Goal: Check status: Check status

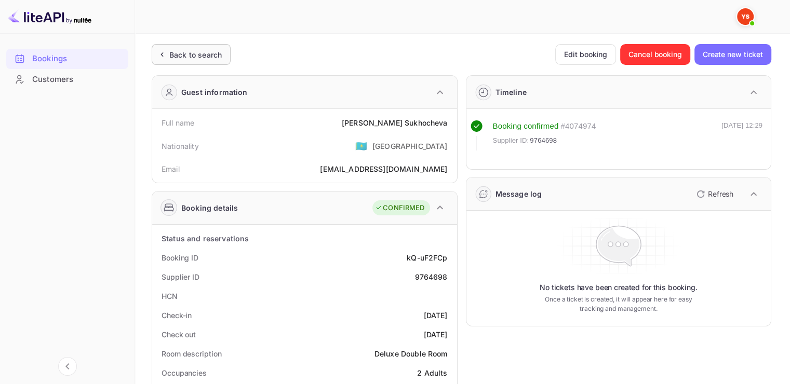
click at [194, 52] on ya-tr-span "Back to search" at bounding box center [195, 54] width 52 height 9
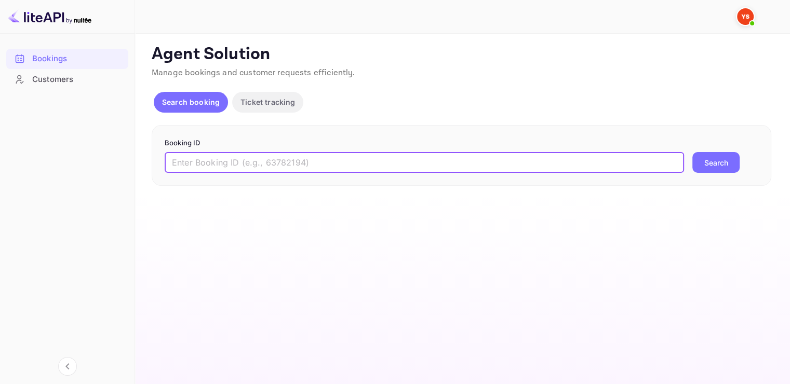
click at [178, 166] on input "text" at bounding box center [424, 162] width 519 height 21
paste input "9611155"
type input "9611155"
click at [724, 167] on button "Search" at bounding box center [715, 162] width 47 height 21
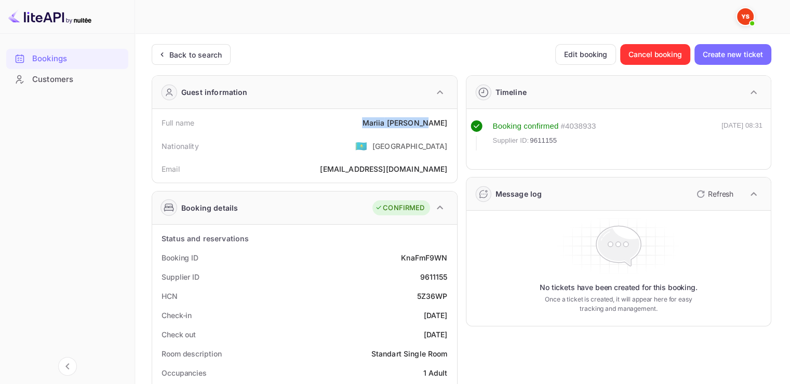
drag, startPoint x: 386, startPoint y: 123, endPoint x: 448, endPoint y: 124, distance: 61.8
click at [448, 124] on div "Full name [PERSON_NAME]" at bounding box center [304, 122] width 297 height 19
copy div "[PERSON_NAME]"
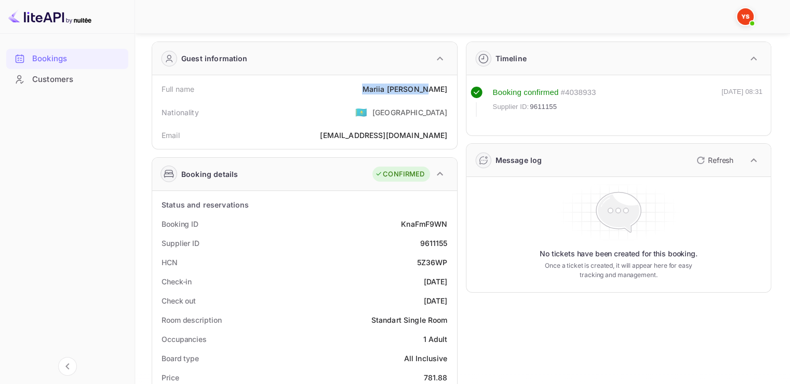
scroll to position [52, 0]
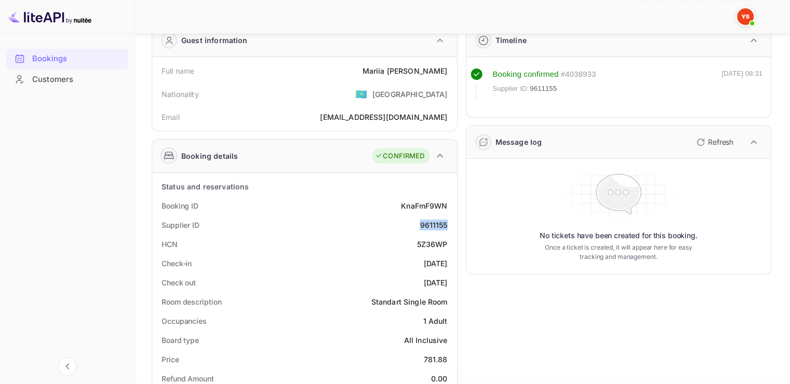
drag, startPoint x: 421, startPoint y: 221, endPoint x: 445, endPoint y: 221, distance: 24.4
click at [445, 221] on div "9611155" at bounding box center [434, 225] width 28 height 11
copy div "9611155"
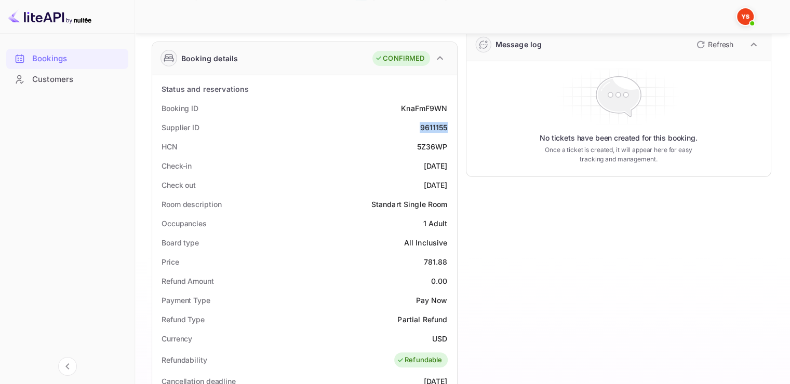
scroll to position [156, 0]
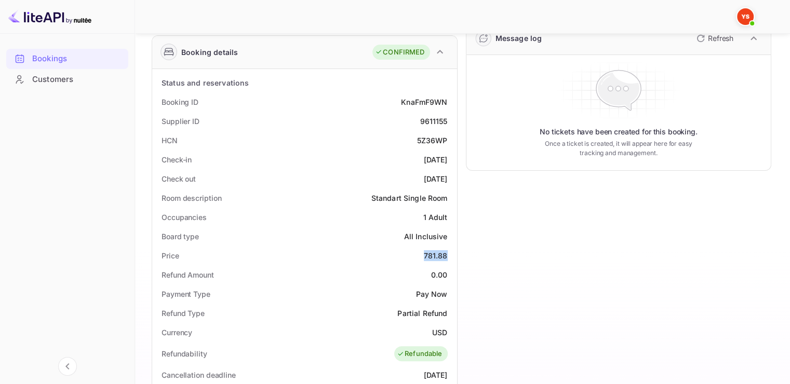
drag, startPoint x: 422, startPoint y: 255, endPoint x: 449, endPoint y: 258, distance: 27.1
click at [449, 258] on div "Price 781.88" at bounding box center [304, 255] width 297 height 19
copy div "781.88"
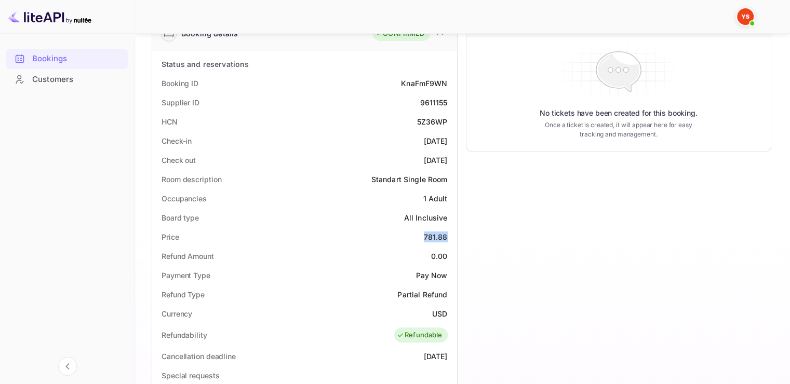
scroll to position [208, 0]
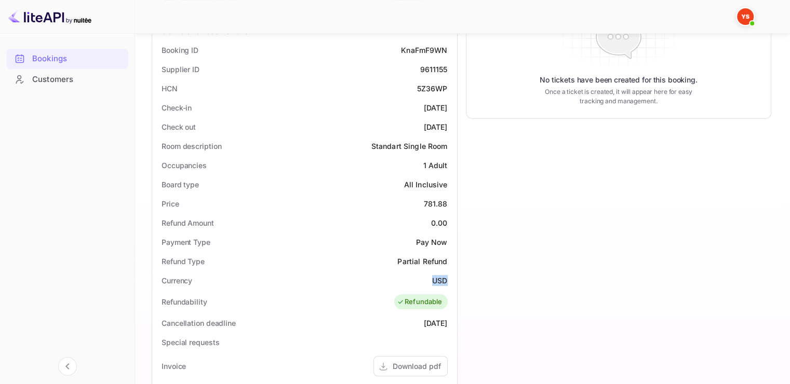
drag, startPoint x: 430, startPoint y: 284, endPoint x: 447, endPoint y: 281, distance: 16.8
click at [447, 281] on div "Currency USD" at bounding box center [304, 280] width 297 height 19
copy div "USD"
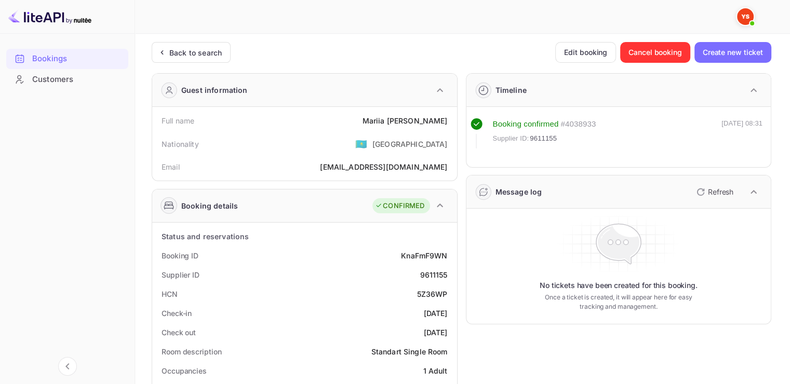
scroll to position [0, 0]
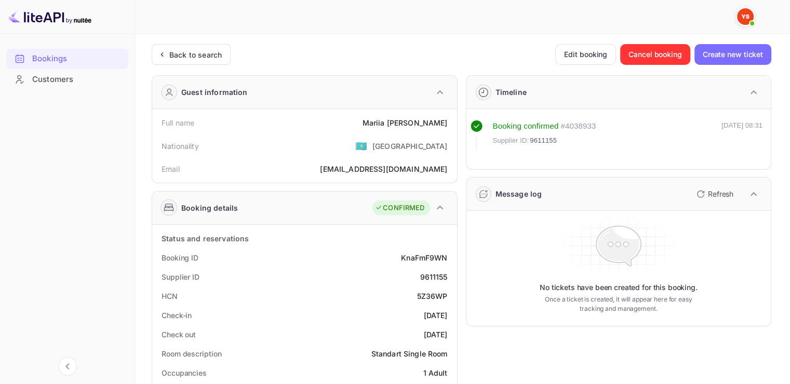
click at [183, 51] on div "Back to search" at bounding box center [195, 54] width 52 height 11
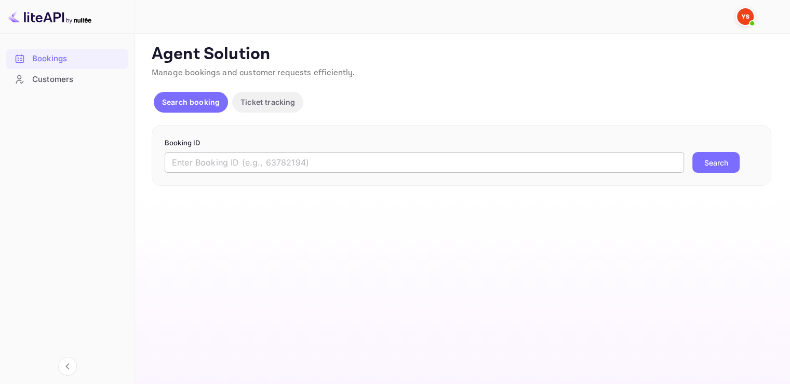
click at [254, 160] on input "text" at bounding box center [424, 162] width 519 height 21
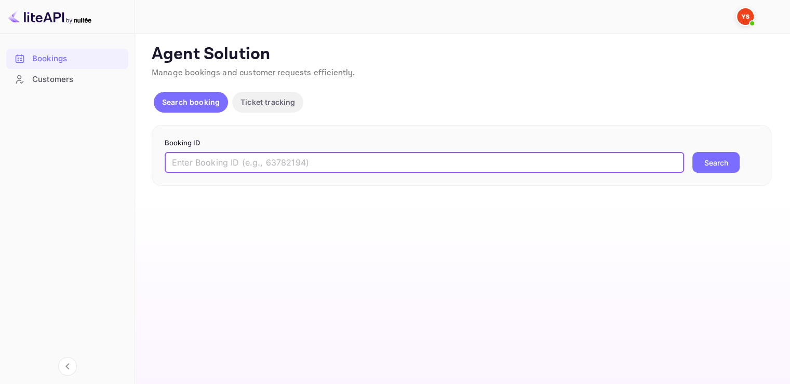
paste input "9747884"
type input "9747884"
click at [719, 165] on button "Search" at bounding box center [715, 162] width 47 height 21
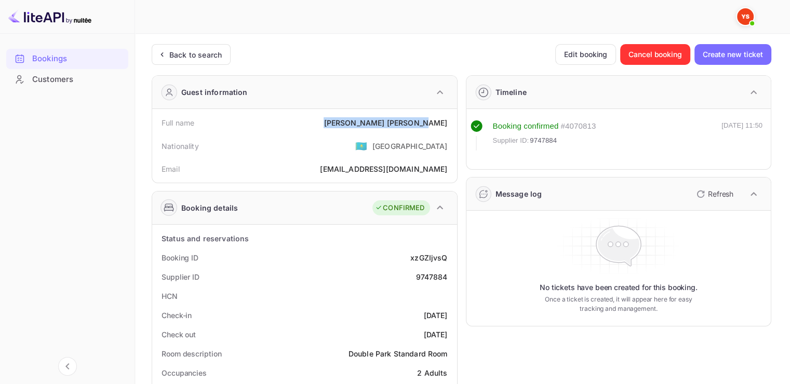
drag, startPoint x: 379, startPoint y: 122, endPoint x: 446, endPoint y: 123, distance: 67.5
click at [446, 123] on div "Full name [PERSON_NAME]" at bounding box center [304, 122] width 297 height 19
copy div "[PERSON_NAME]"
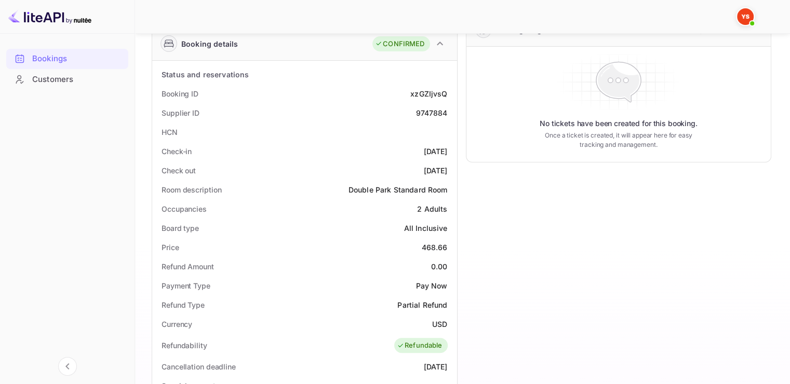
scroll to position [208, 0]
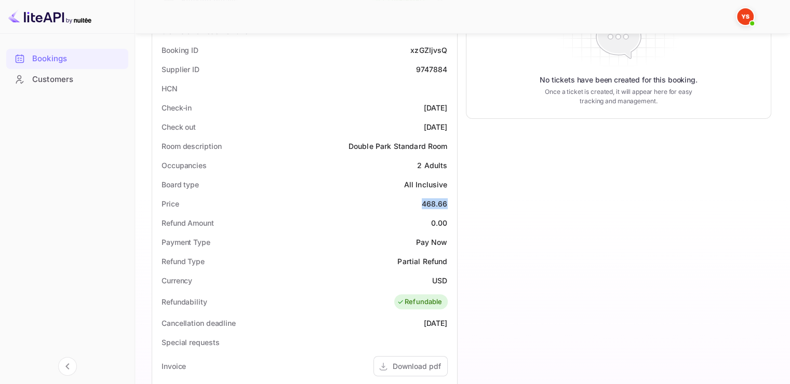
drag, startPoint x: 422, startPoint y: 203, endPoint x: 450, endPoint y: 203, distance: 28.6
click at [450, 203] on div "Price 468.66" at bounding box center [304, 203] width 297 height 19
copy div "468.66"
drag, startPoint x: 432, startPoint y: 274, endPoint x: 450, endPoint y: 278, distance: 18.6
click at [450, 278] on div "Currency USD" at bounding box center [304, 280] width 297 height 19
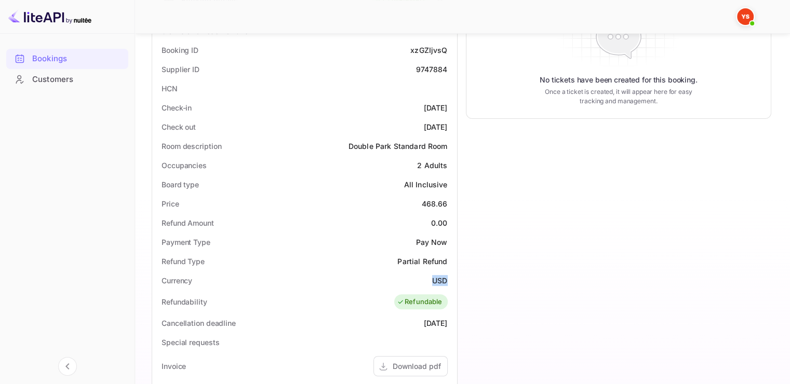
copy div "USD"
